Goal: Task Accomplishment & Management: Complete application form

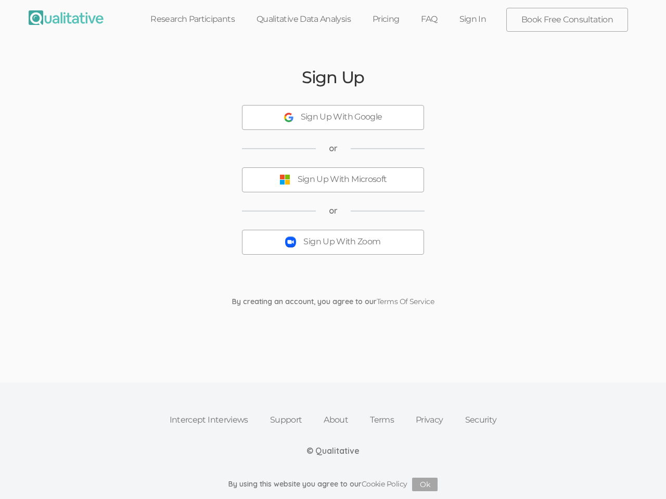
click at [333, 250] on button "Sign Up With Zoom" at bounding box center [333, 242] width 182 height 25
click at [333, 118] on div "Sign Up With Google" at bounding box center [342, 117] width 82 height 12
click at [333, 180] on div "Sign Up With Microsoft" at bounding box center [341, 180] width 89 height 12
click at [333, 242] on button "Sign Up With Zoom" at bounding box center [333, 242] width 182 height 25
click at [425, 485] on button "Ok" at bounding box center [424, 485] width 25 height 14
